Goal: Task Accomplishment & Management: Complete application form

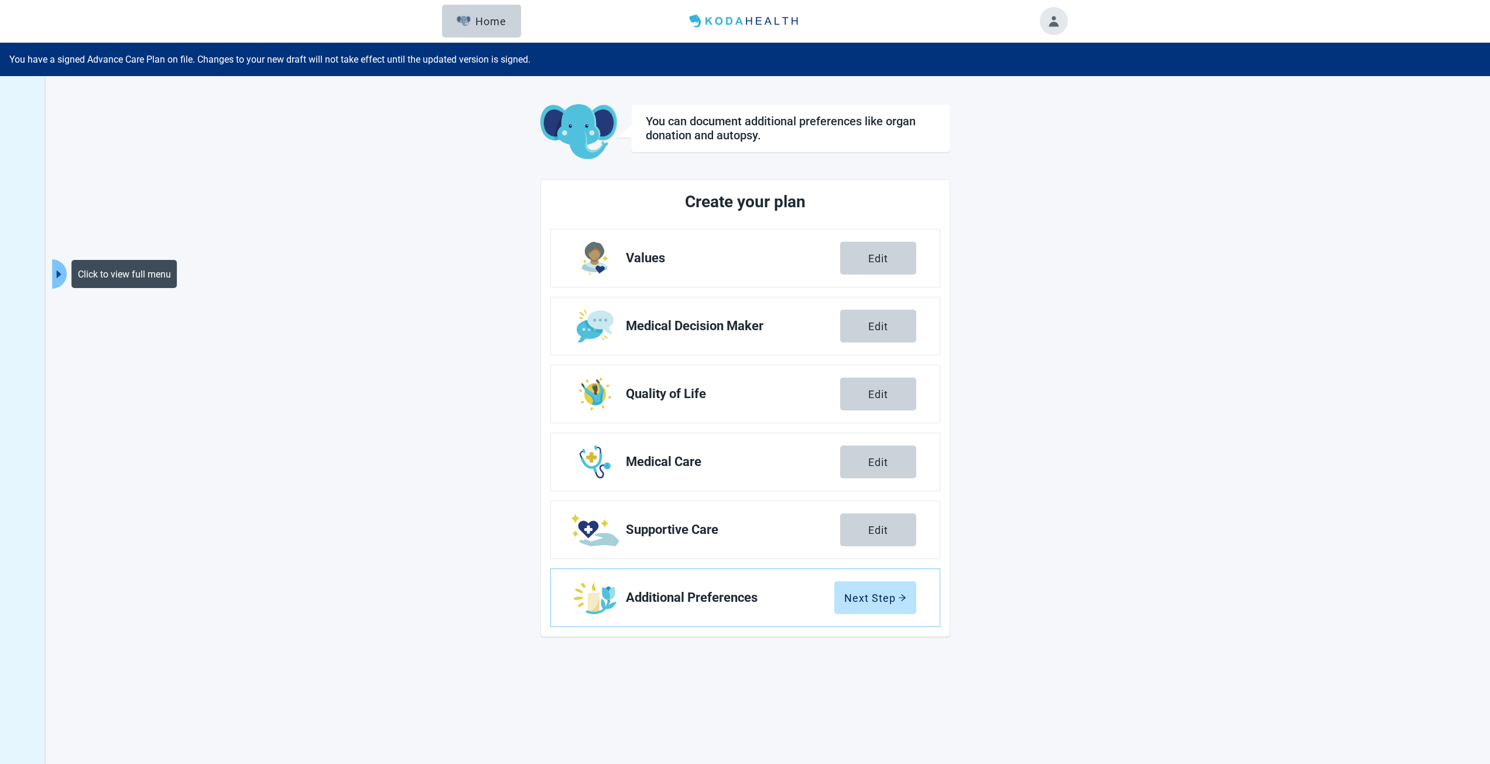
click at [54, 278] on icon "caret-right" at bounding box center [58, 274] width 11 height 11
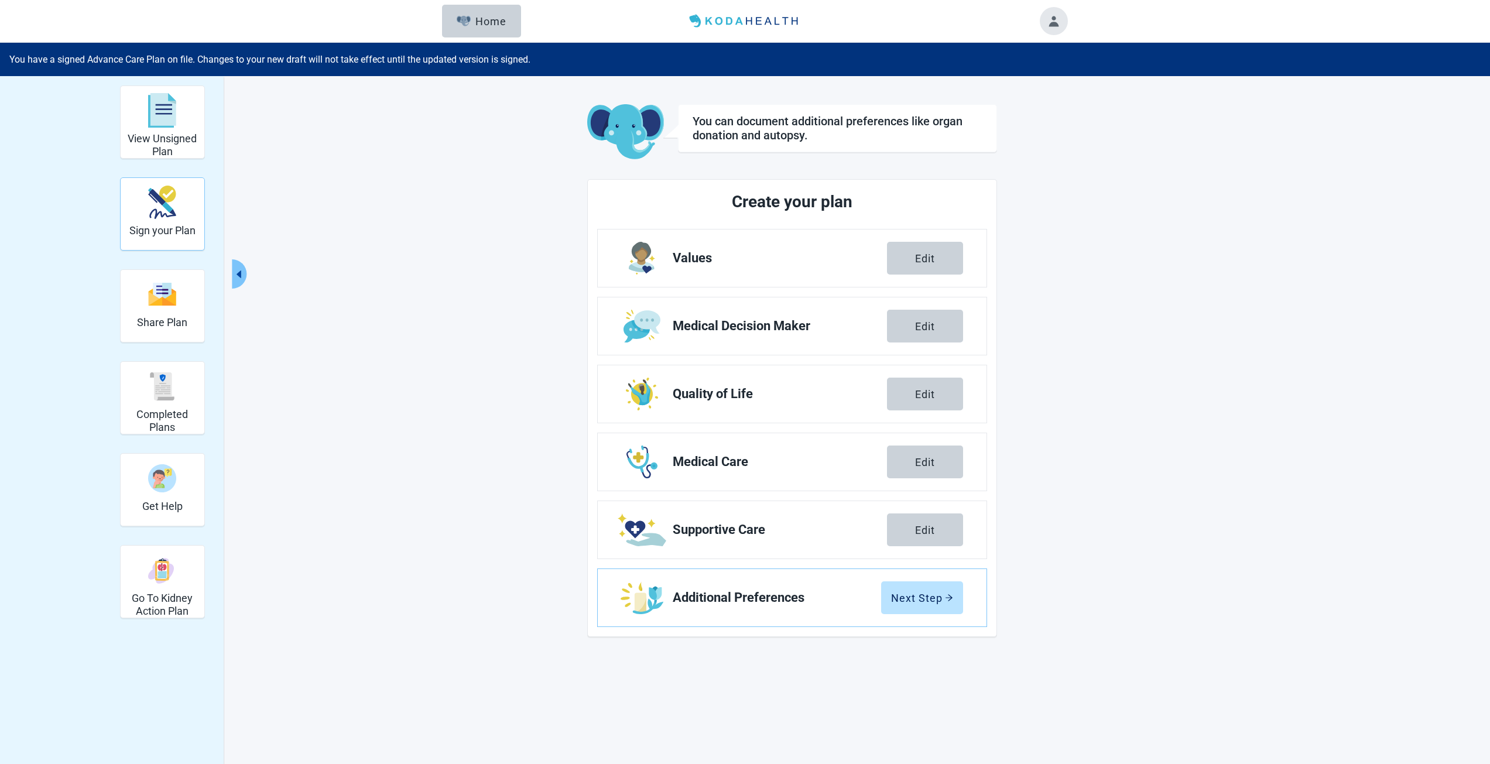
click at [186, 221] on div "Sign your Plan" at bounding box center [162, 202] width 66 height 44
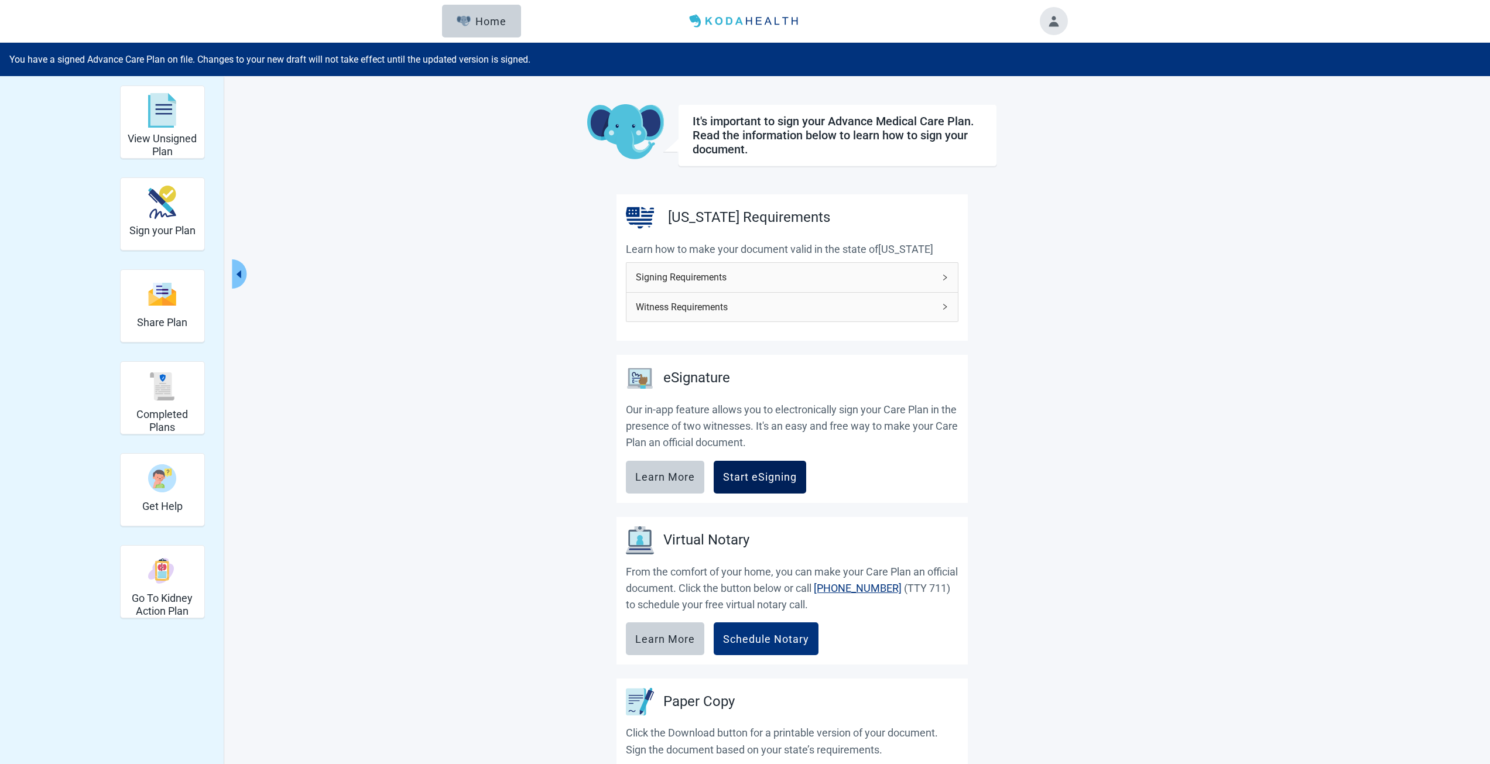
click at [749, 486] on button "Start eSigning" at bounding box center [760, 477] width 93 height 33
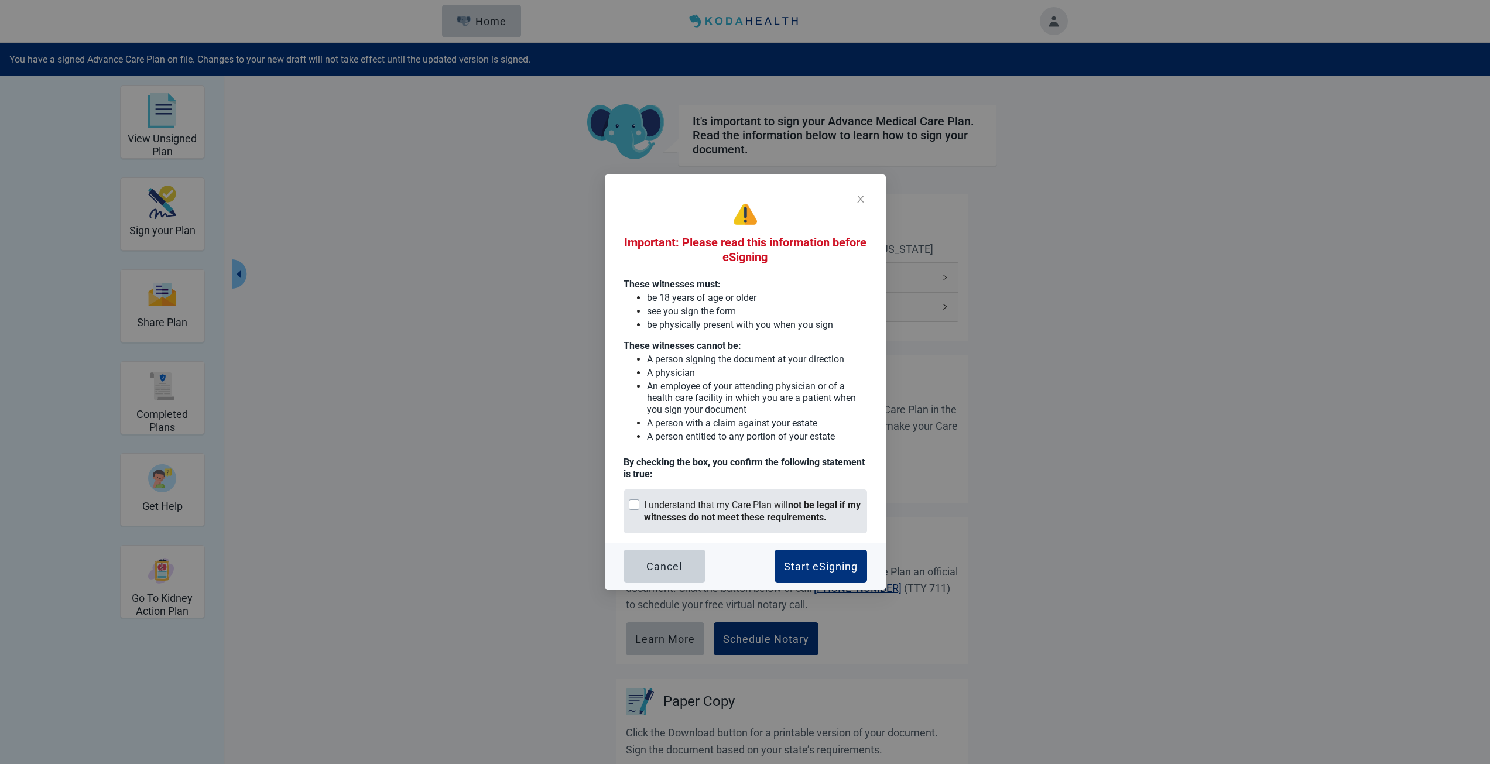
click at [734, 526] on div "I understand that my Care Plan will not be legal if my witnesses do not meet th…" at bounding box center [746, 511] width 244 height 44
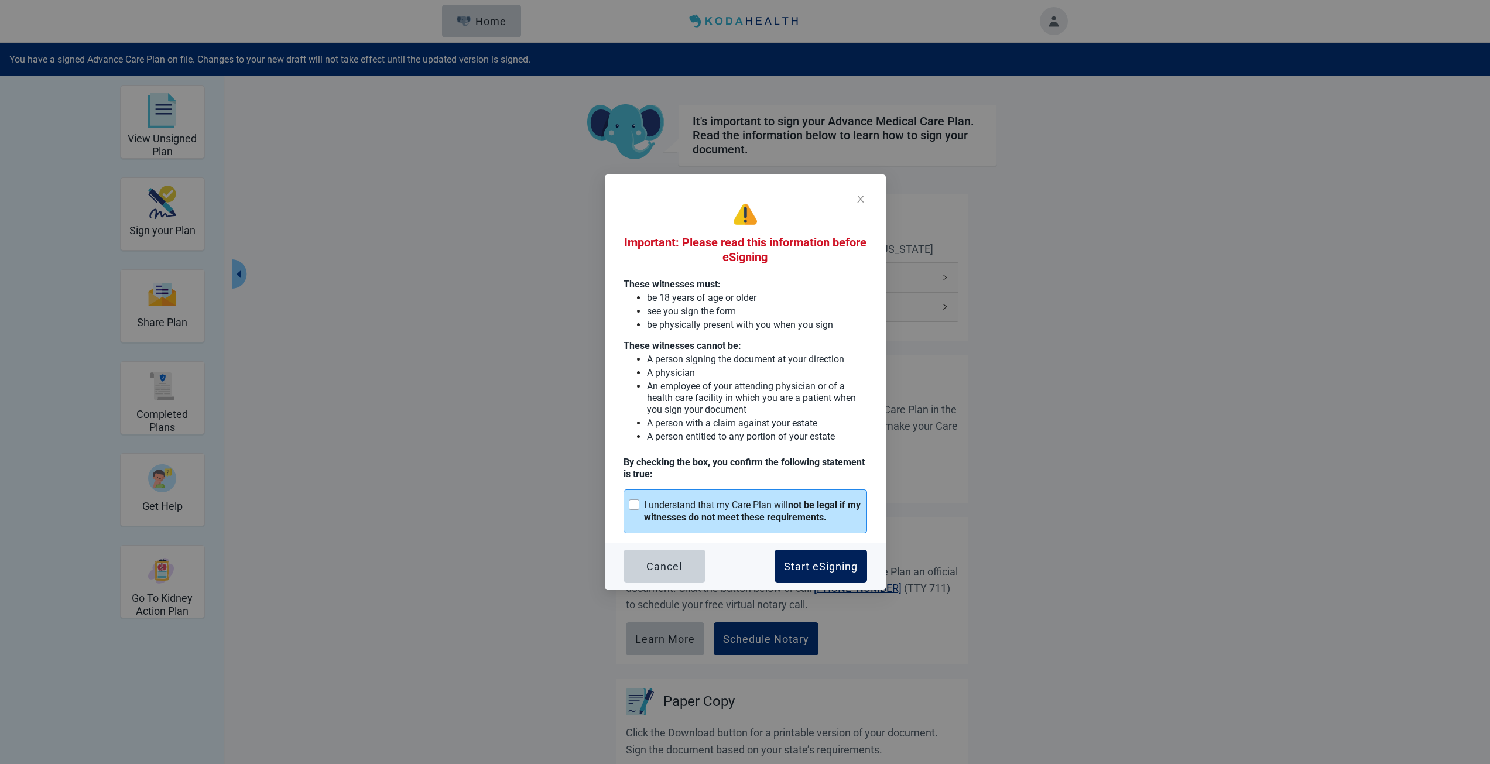
click at [831, 550] on button "Start eSigning" at bounding box center [821, 566] width 93 height 33
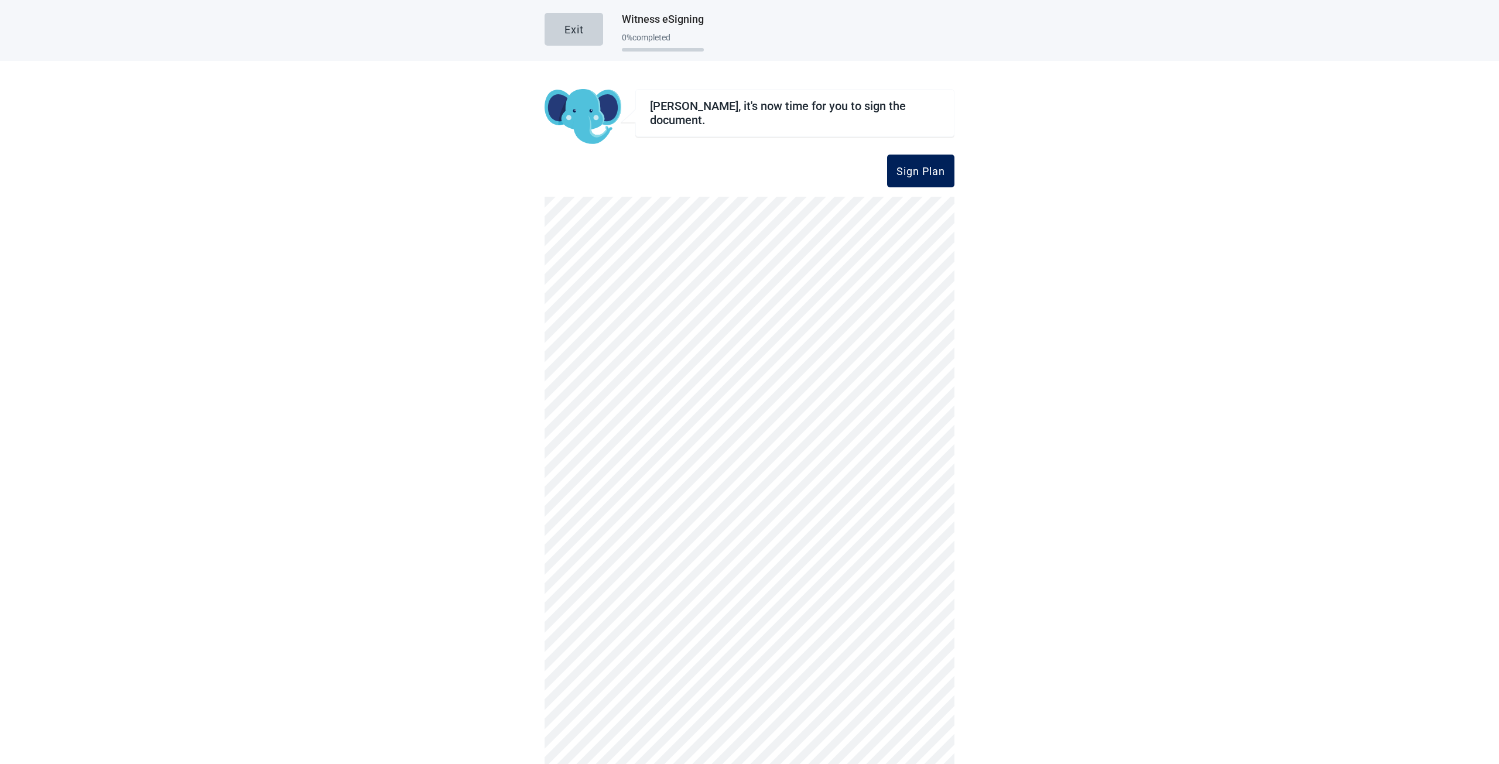
click at [939, 163] on button "Sign Plan" at bounding box center [920, 171] width 67 height 33
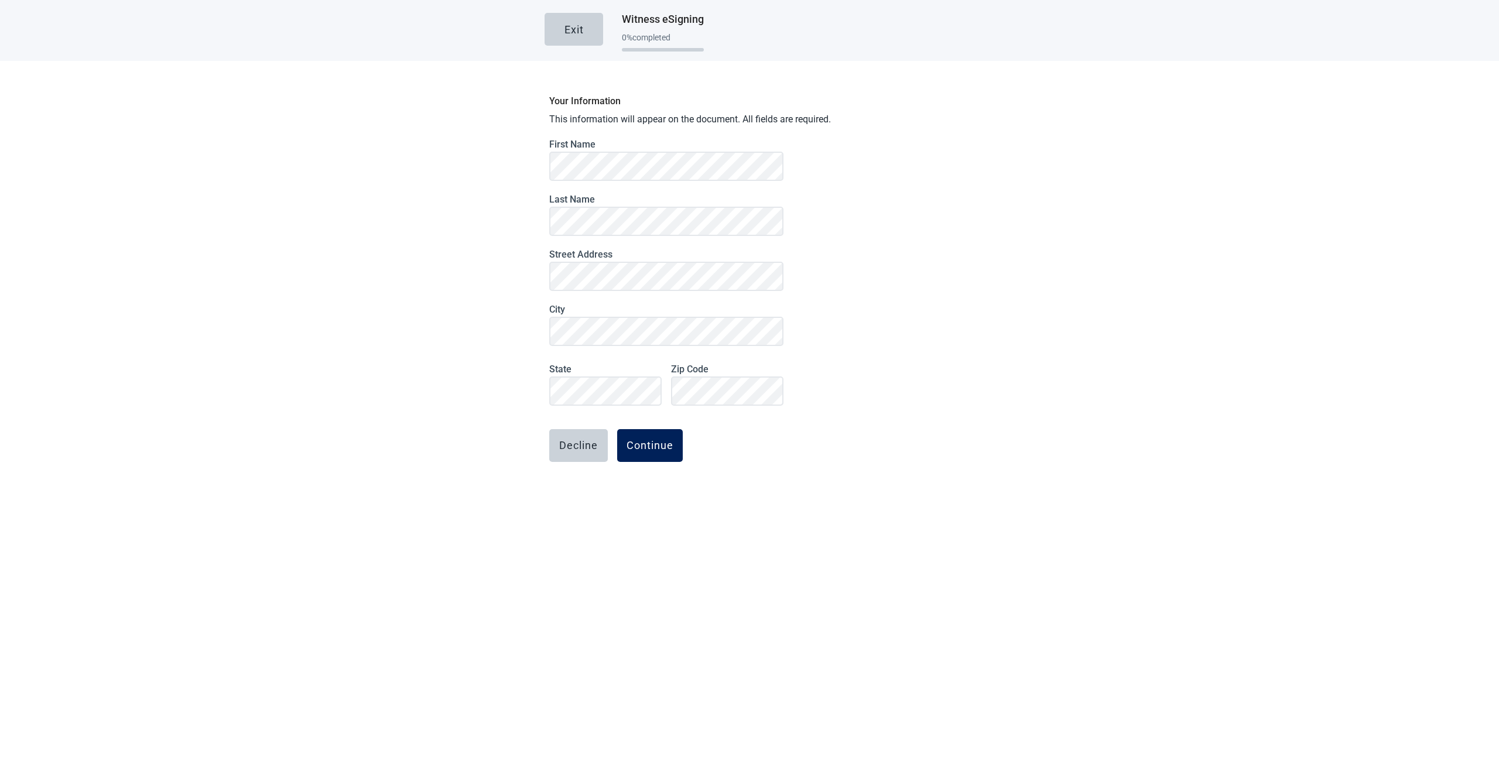
click at [663, 445] on div "Continue" at bounding box center [649, 446] width 47 height 12
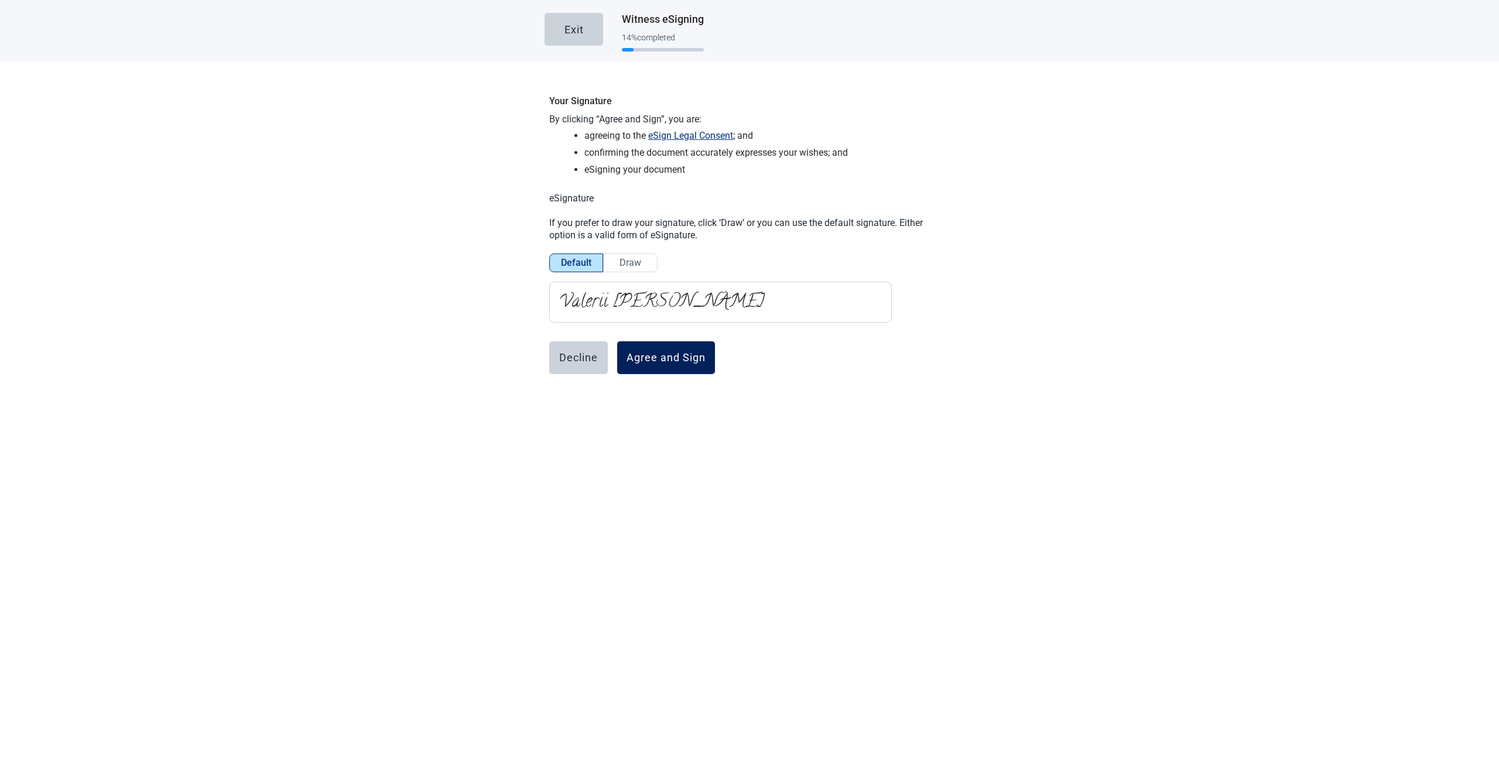
click at [664, 361] on div "Agree and Sign" at bounding box center [665, 358] width 79 height 12
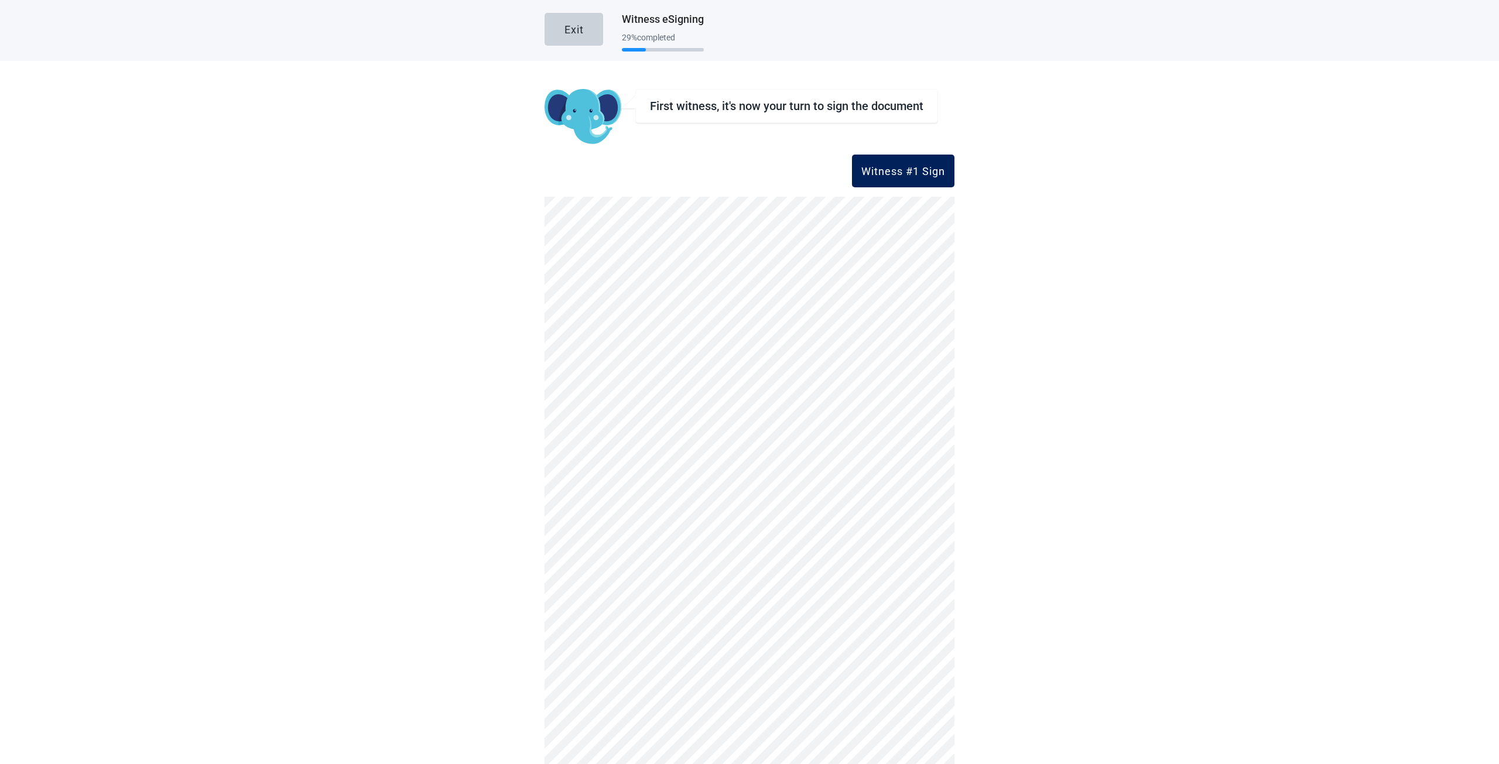
click at [889, 186] on button "Witness #1 Sign" at bounding box center [903, 171] width 102 height 33
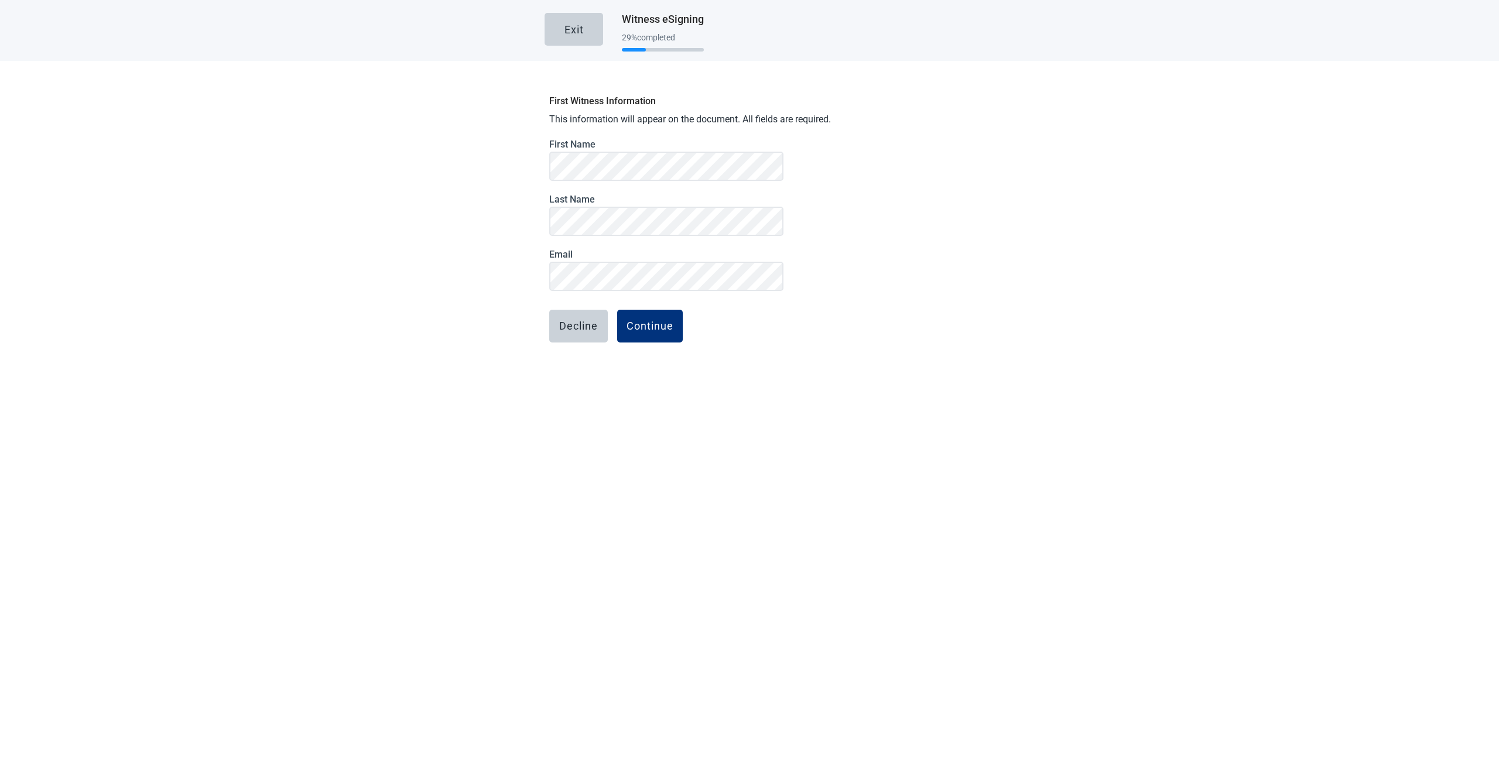
click at [892, 169] on div "First Witness Information This information will appear on the document. All fie…" at bounding box center [749, 248] width 410 height 319
click at [637, 379] on div "Continue" at bounding box center [649, 381] width 47 height 12
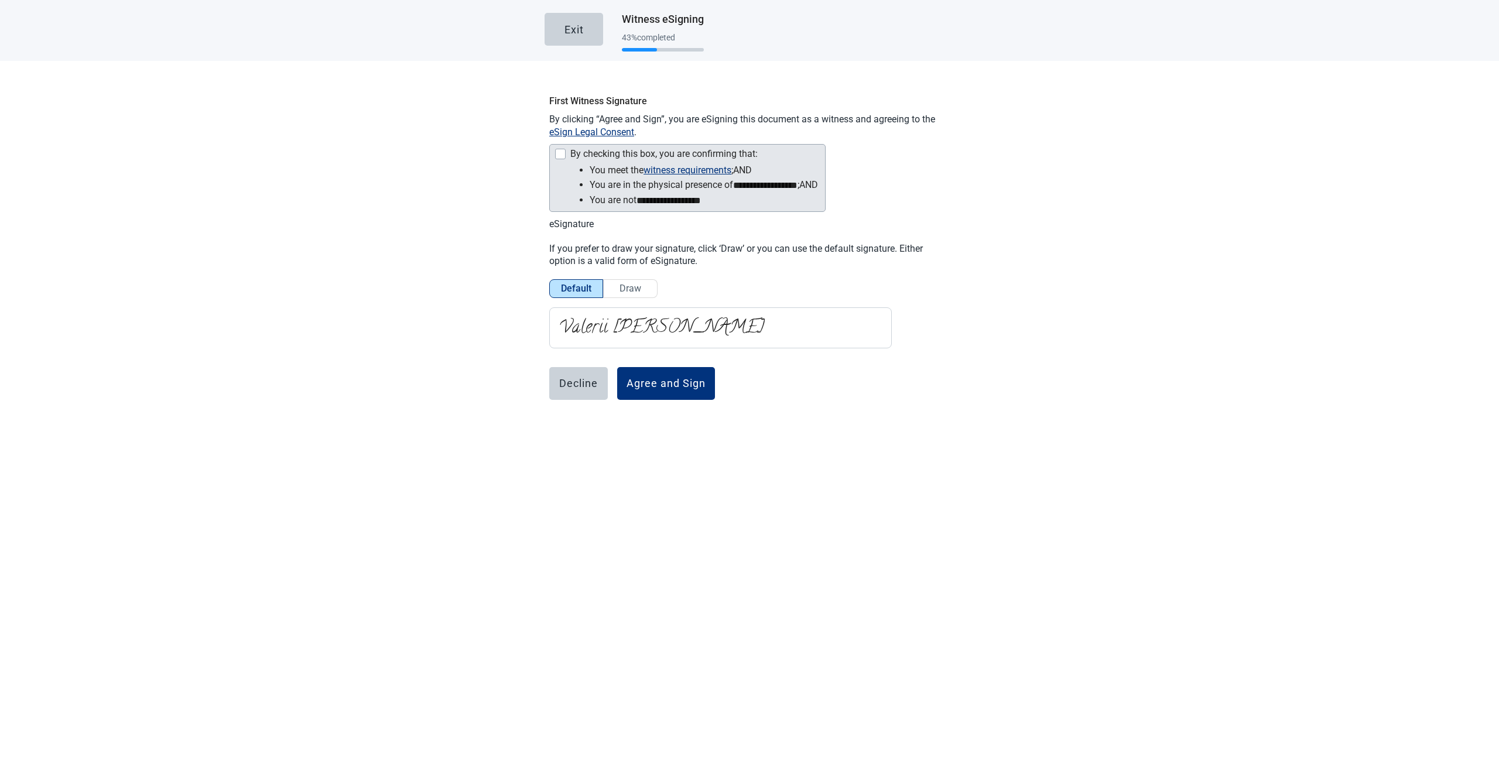
click at [584, 161] on div "By checking this box, you are confirming that:" at bounding box center [685, 155] width 263 height 14
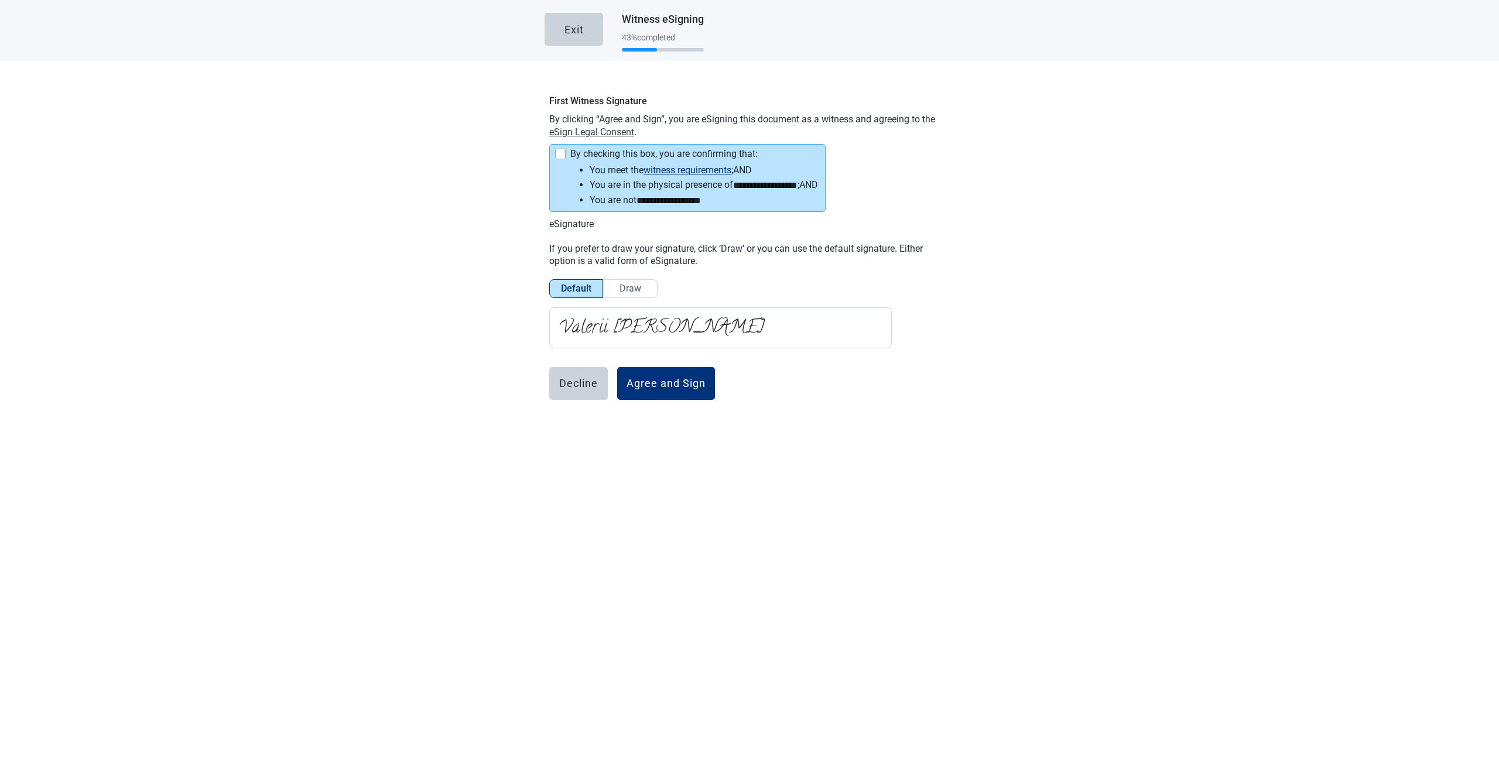
click at [612, 126] on span "eSign Legal Consent" at bounding box center [591, 132] width 85 height 13
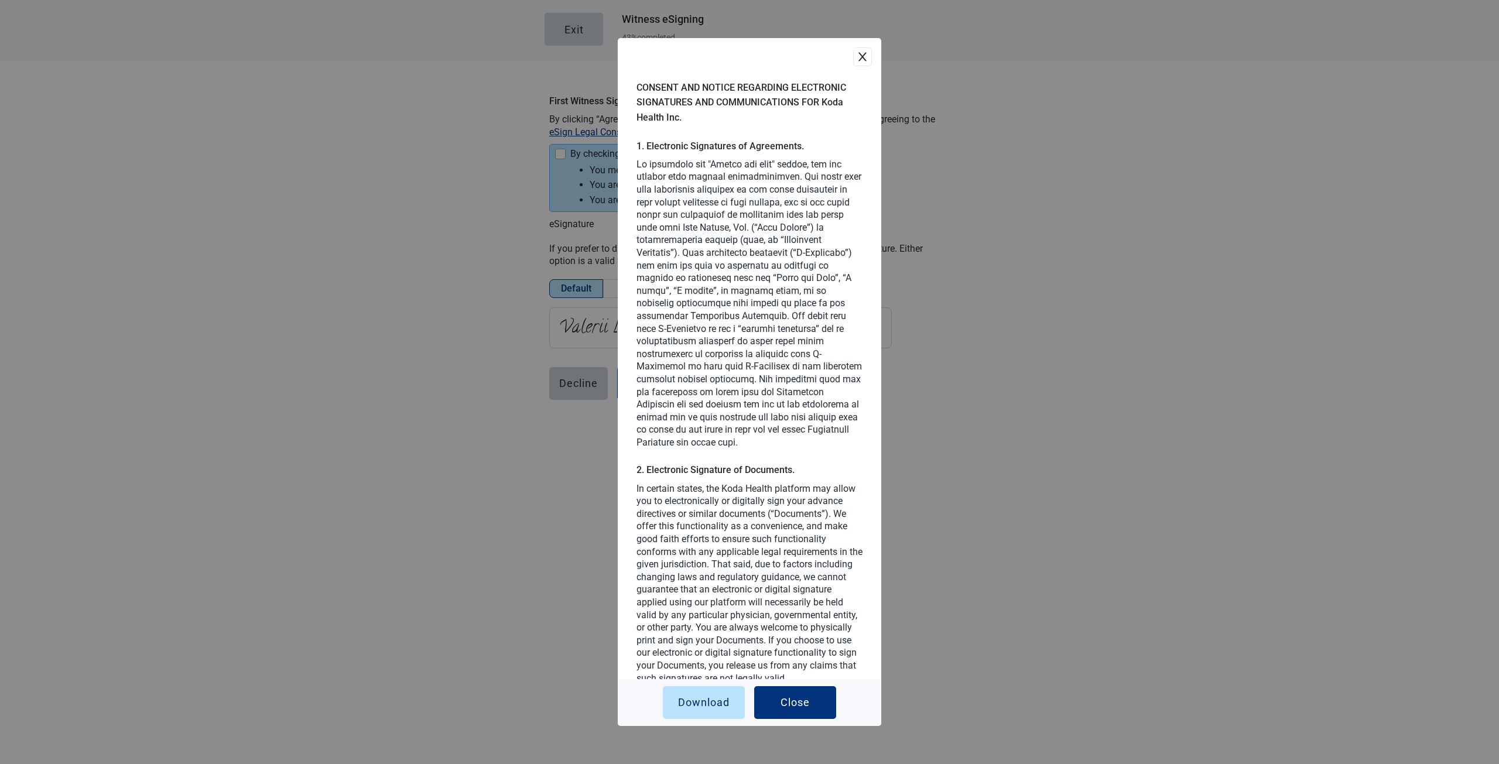
click at [858, 55] on icon "close" at bounding box center [862, 57] width 8 height 9
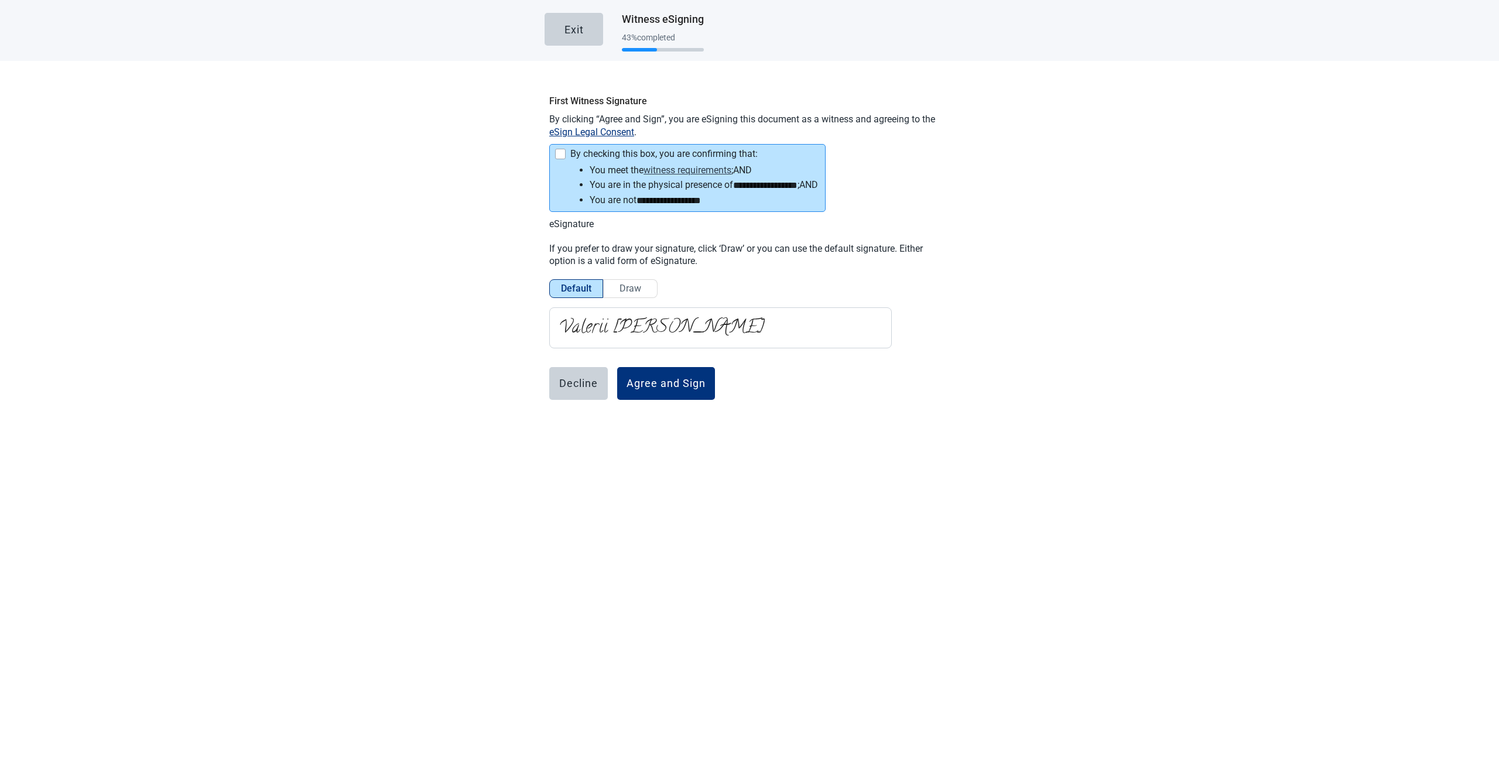
click at [662, 171] on span "witness requirements" at bounding box center [687, 170] width 88 height 15
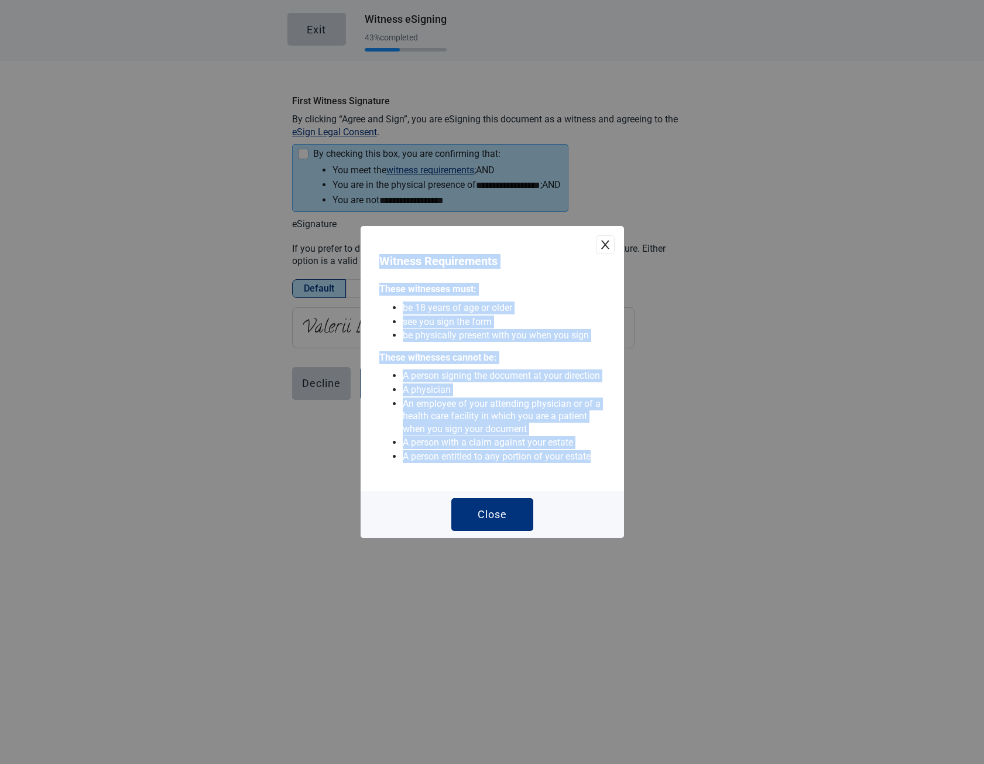
click at [689, 763] on html "**********" at bounding box center [492, 382] width 984 height 764
